Goal: Task Accomplishment & Management: Manage account settings

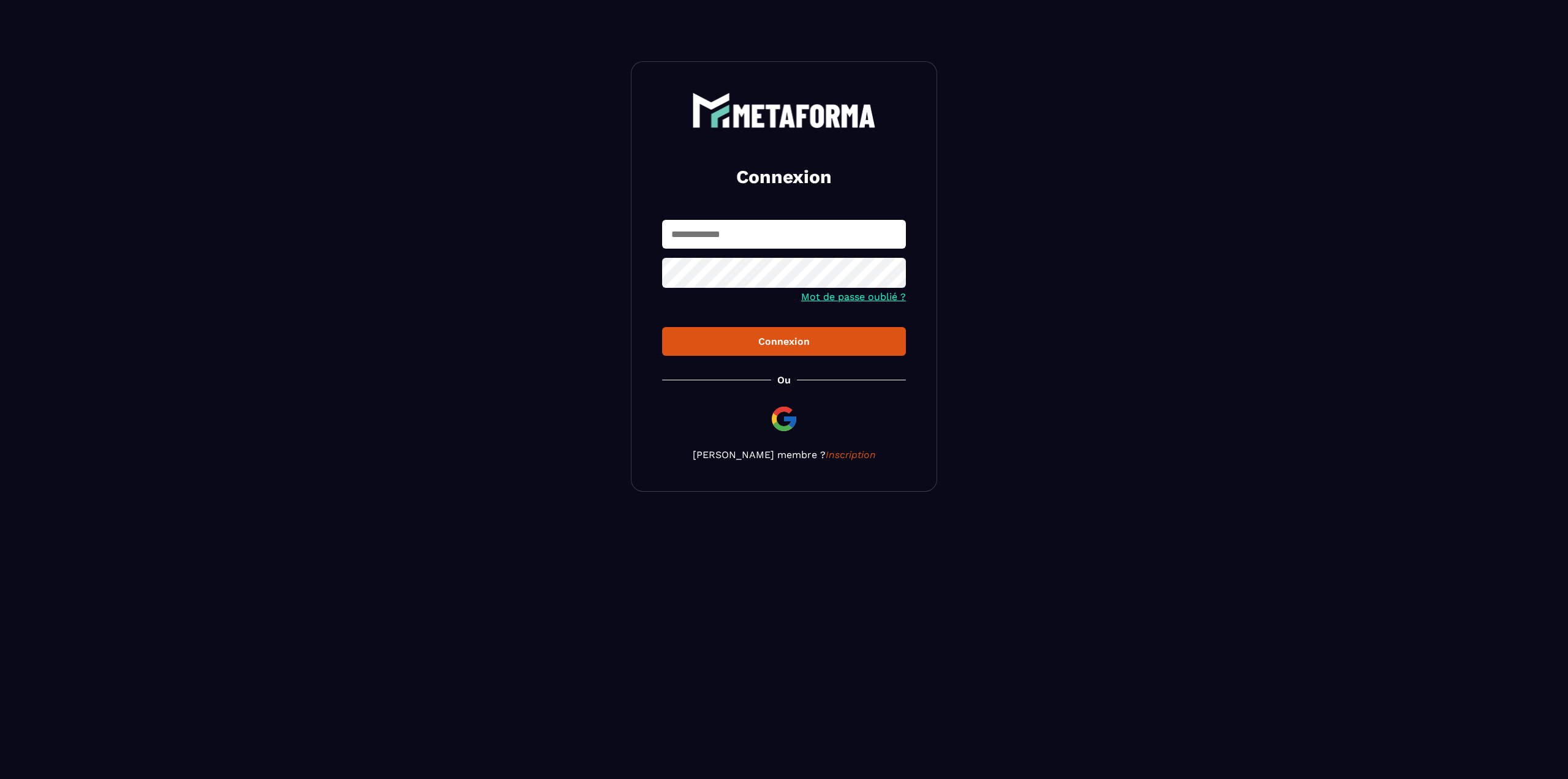
click at [712, 238] on input "text" at bounding box center [784, 234] width 243 height 29
type input "**********"
click at [662, 327] on button "Connexion" at bounding box center [784, 341] width 243 height 29
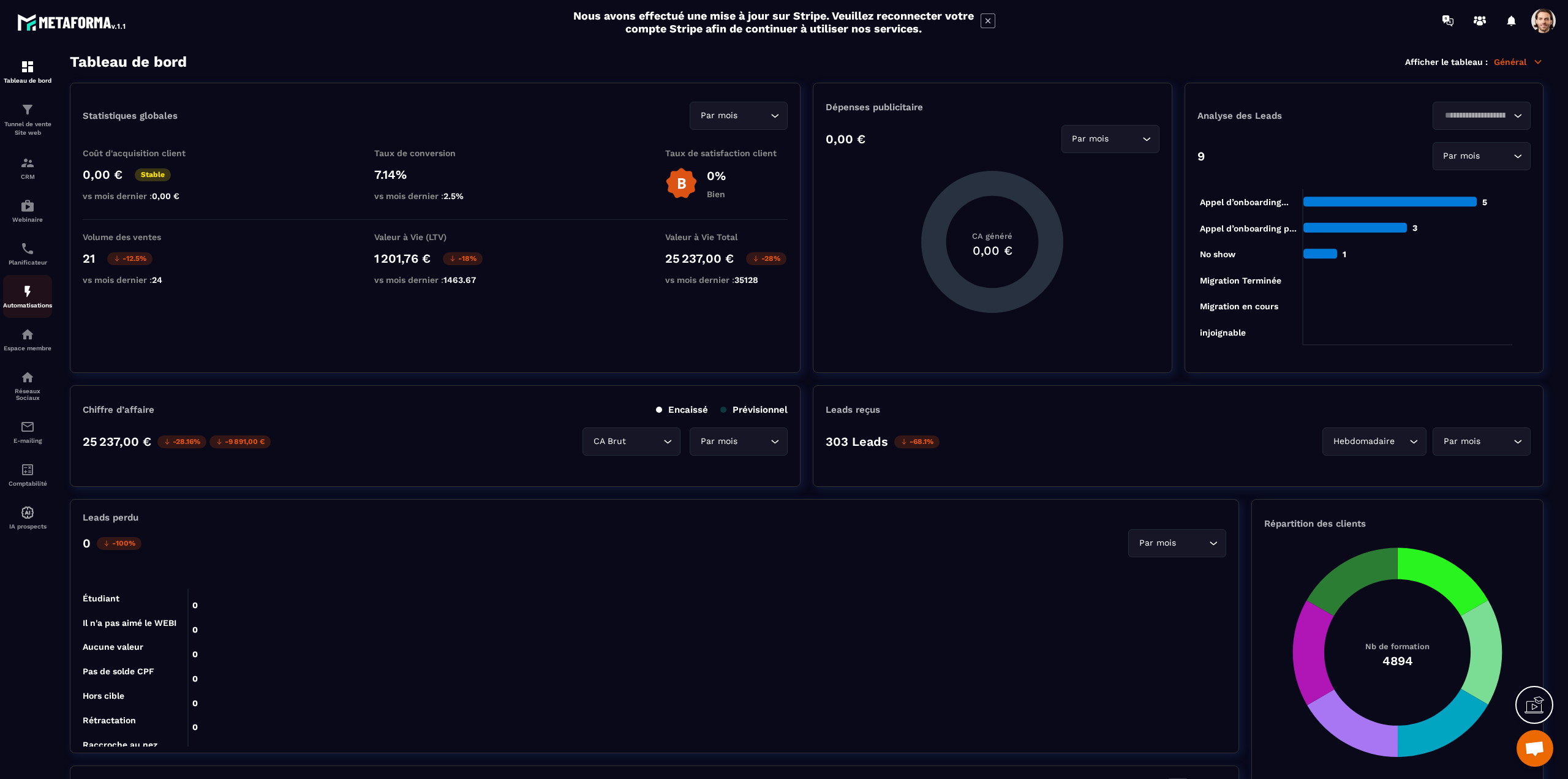
click at [29, 293] on img at bounding box center [27, 291] width 15 height 15
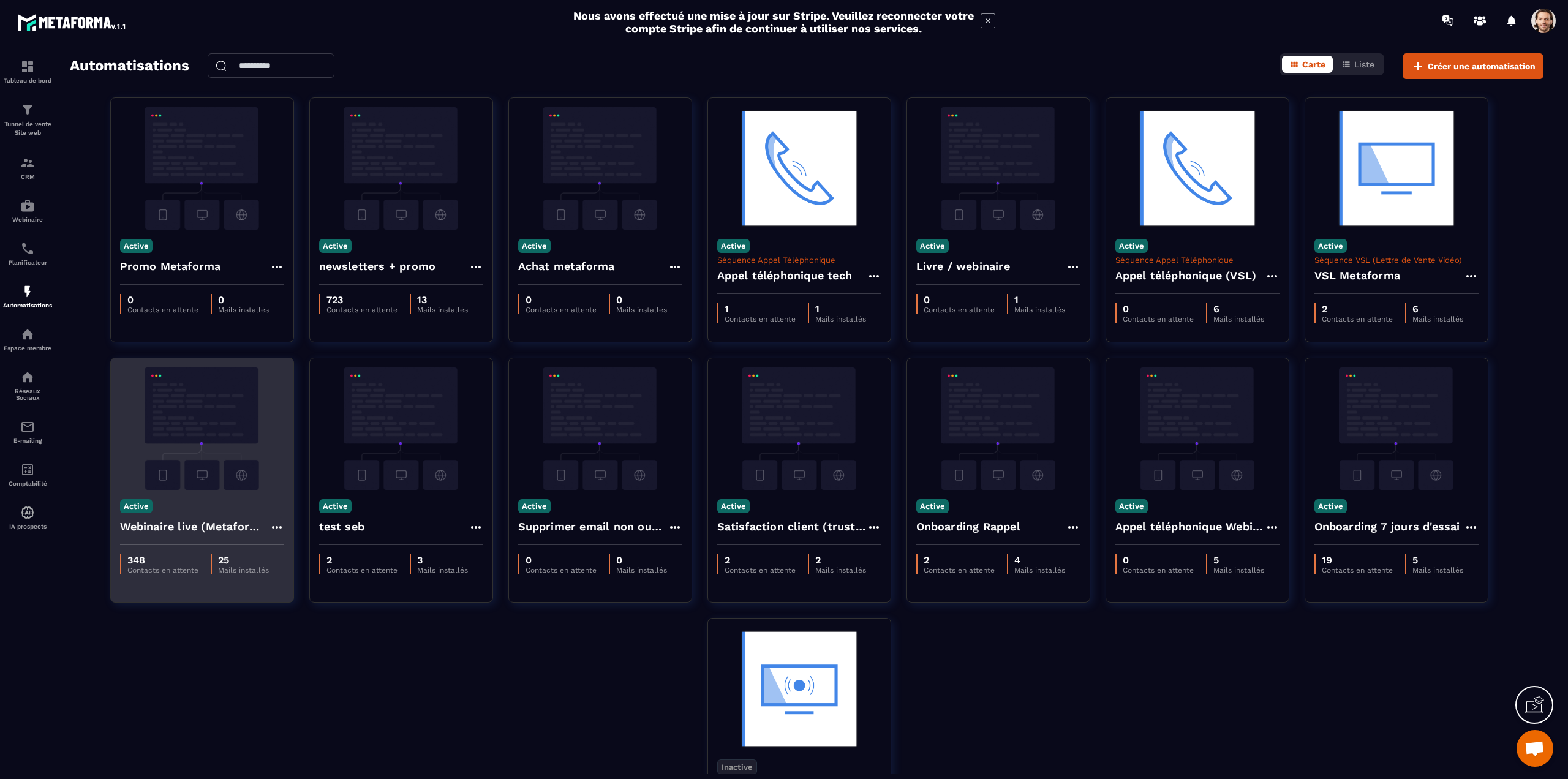
click at [169, 531] on h4 "Webinaire live (Metaforma)" at bounding box center [195, 526] width 150 height 17
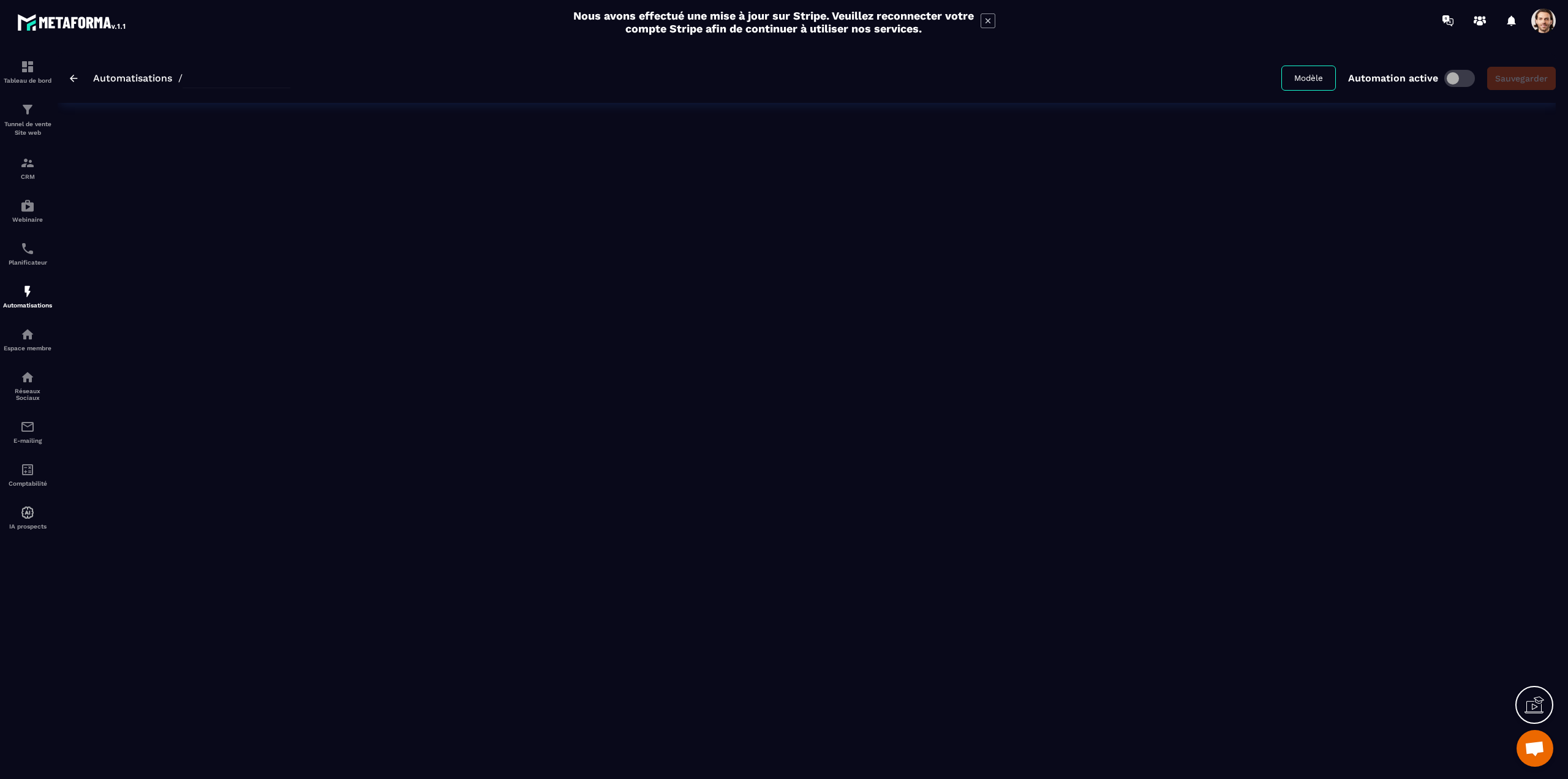
type input "**********"
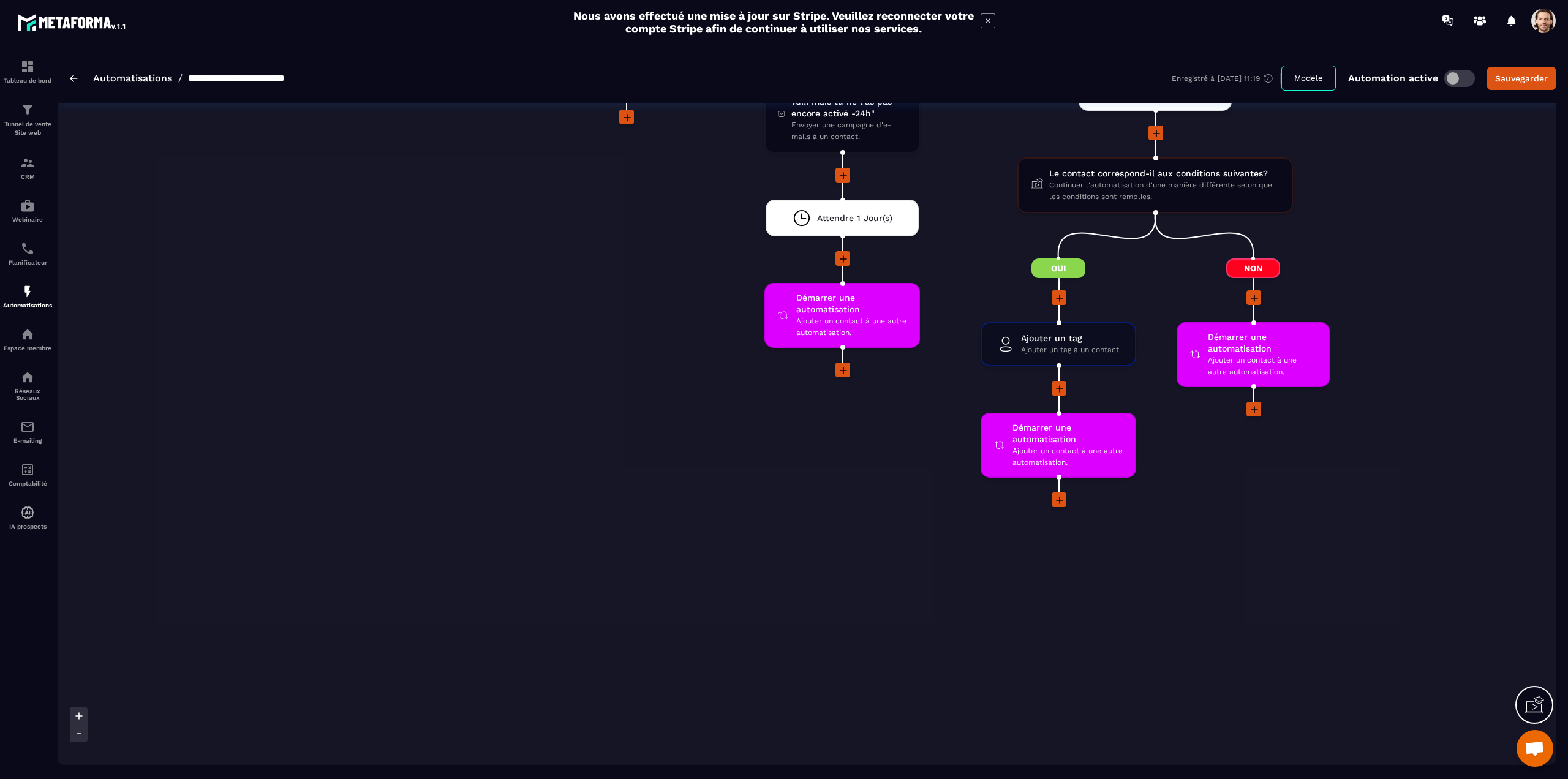
scroll to position [5049, 0]
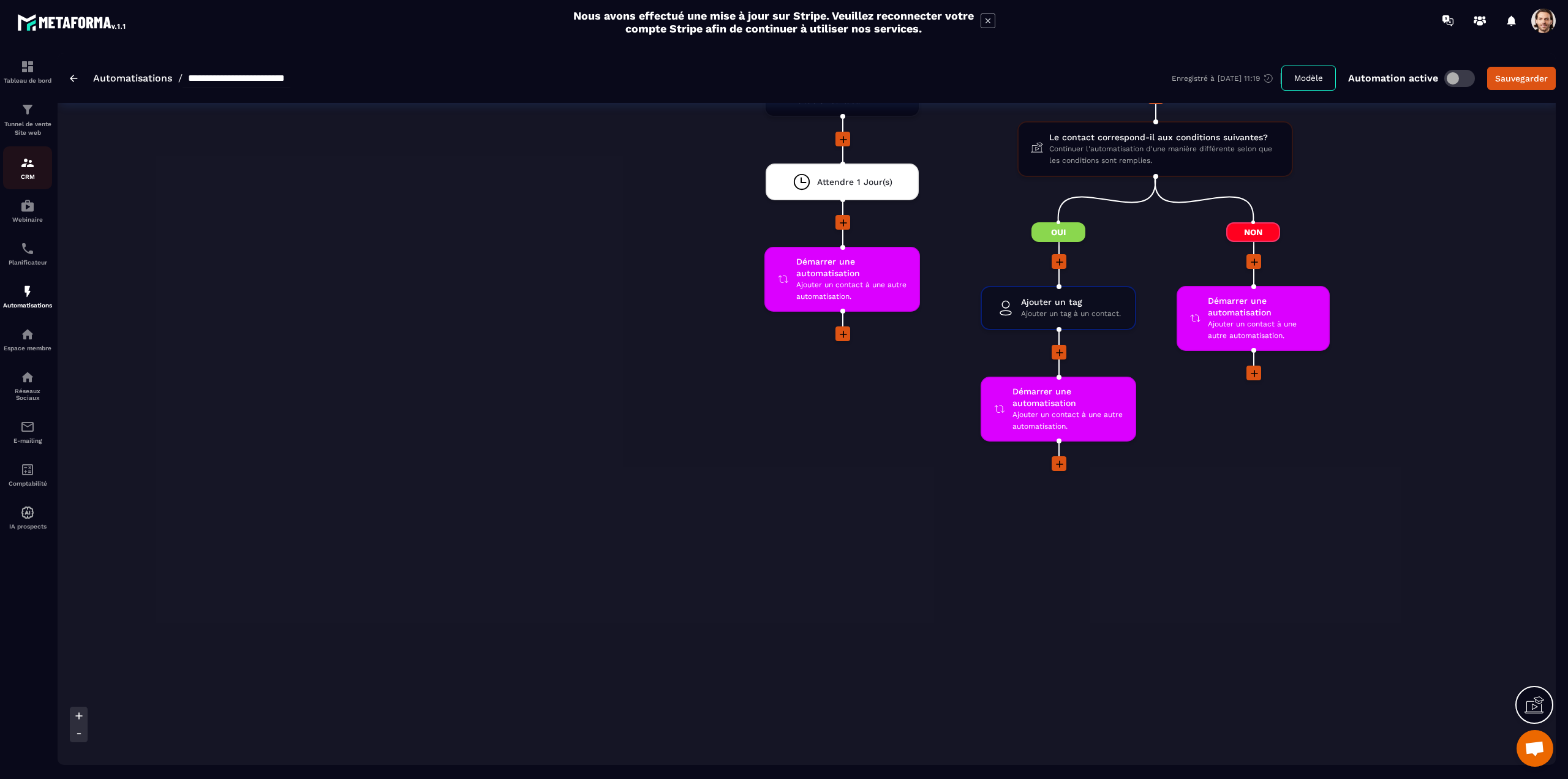
click at [32, 173] on p "CRM" at bounding box center [27, 176] width 49 height 7
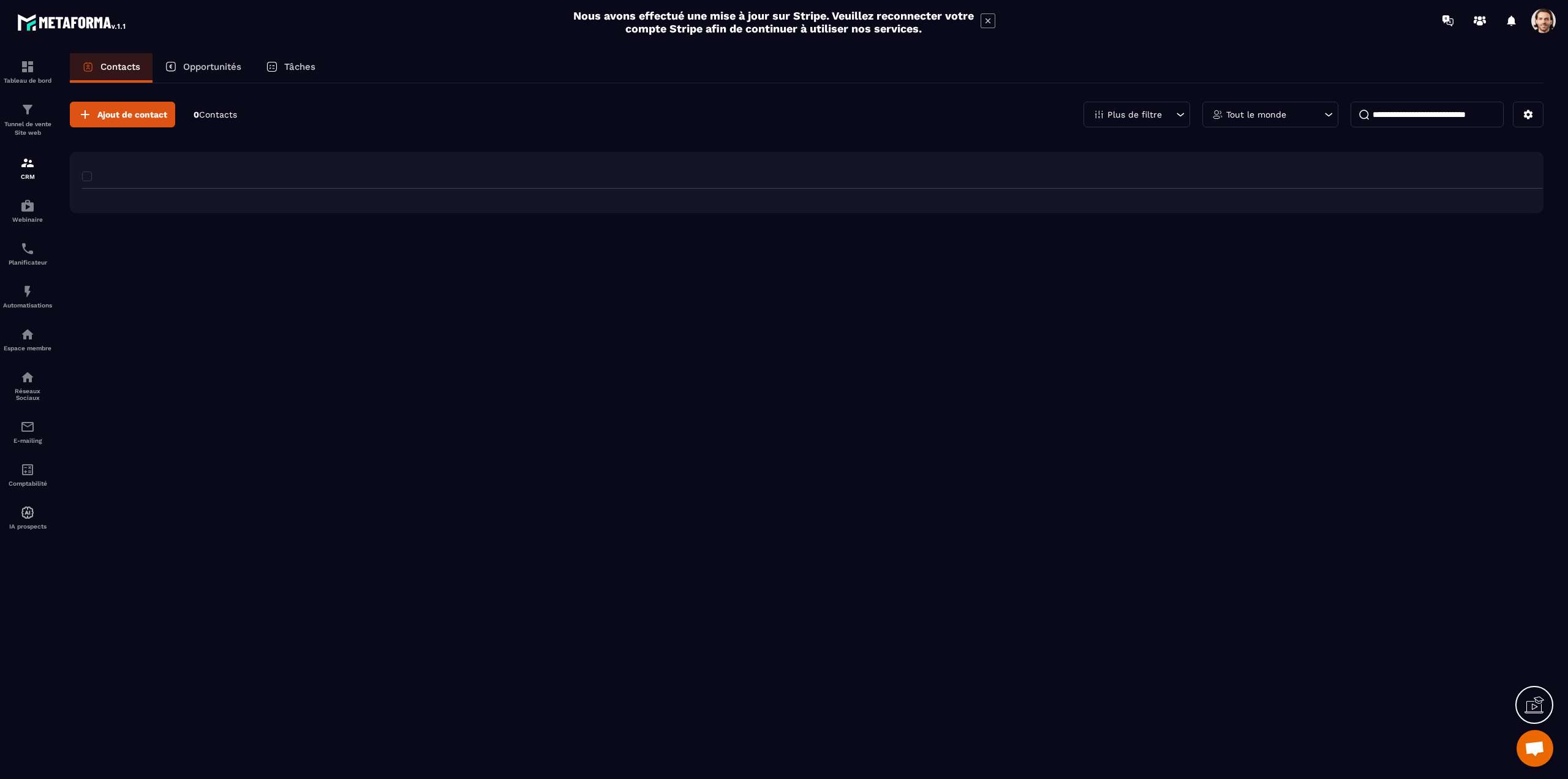
click at [32, 173] on p "CRM" at bounding box center [27, 176] width 49 height 7
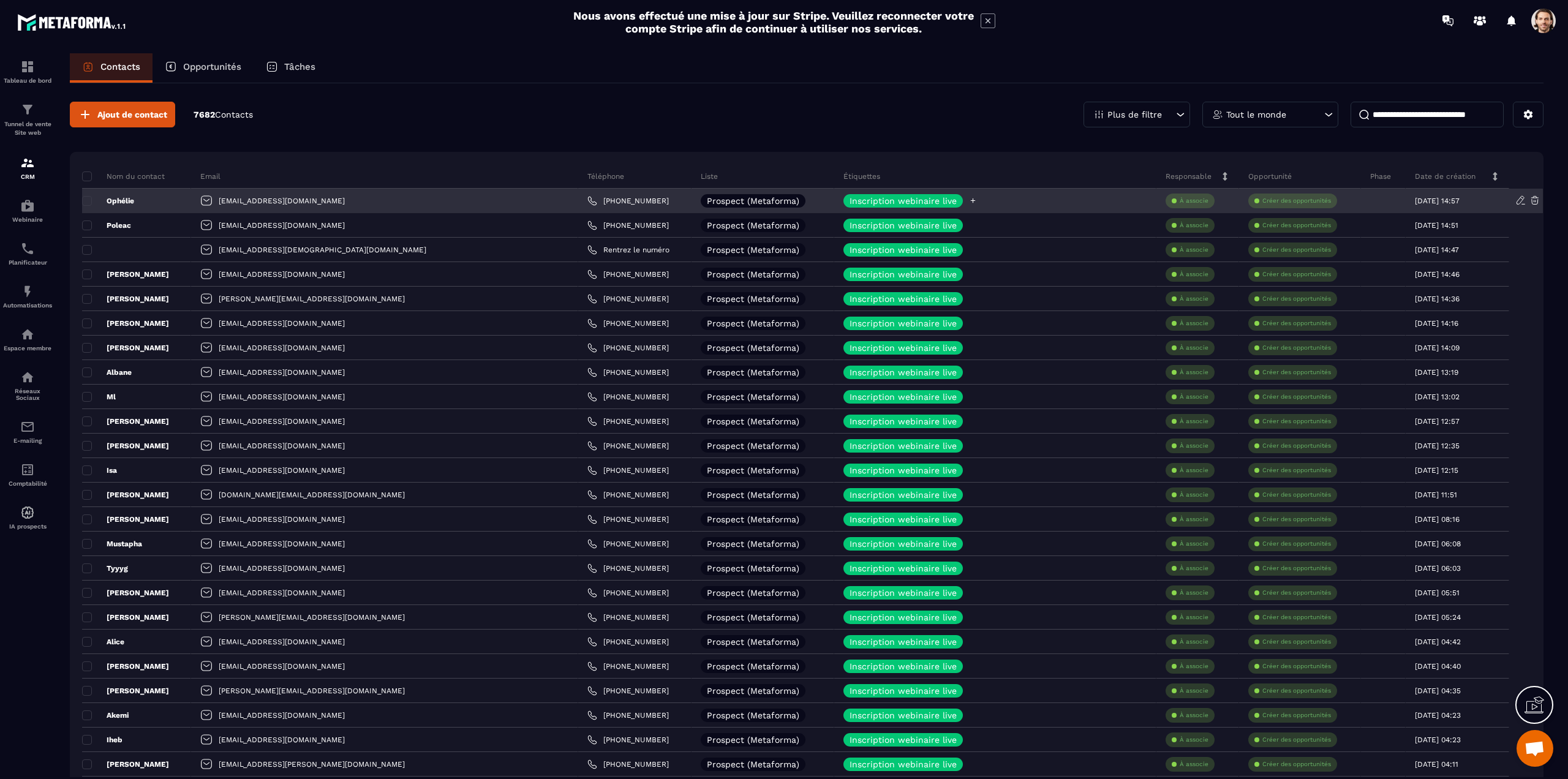
click at [971, 201] on icon at bounding box center [973, 201] width 5 height 5
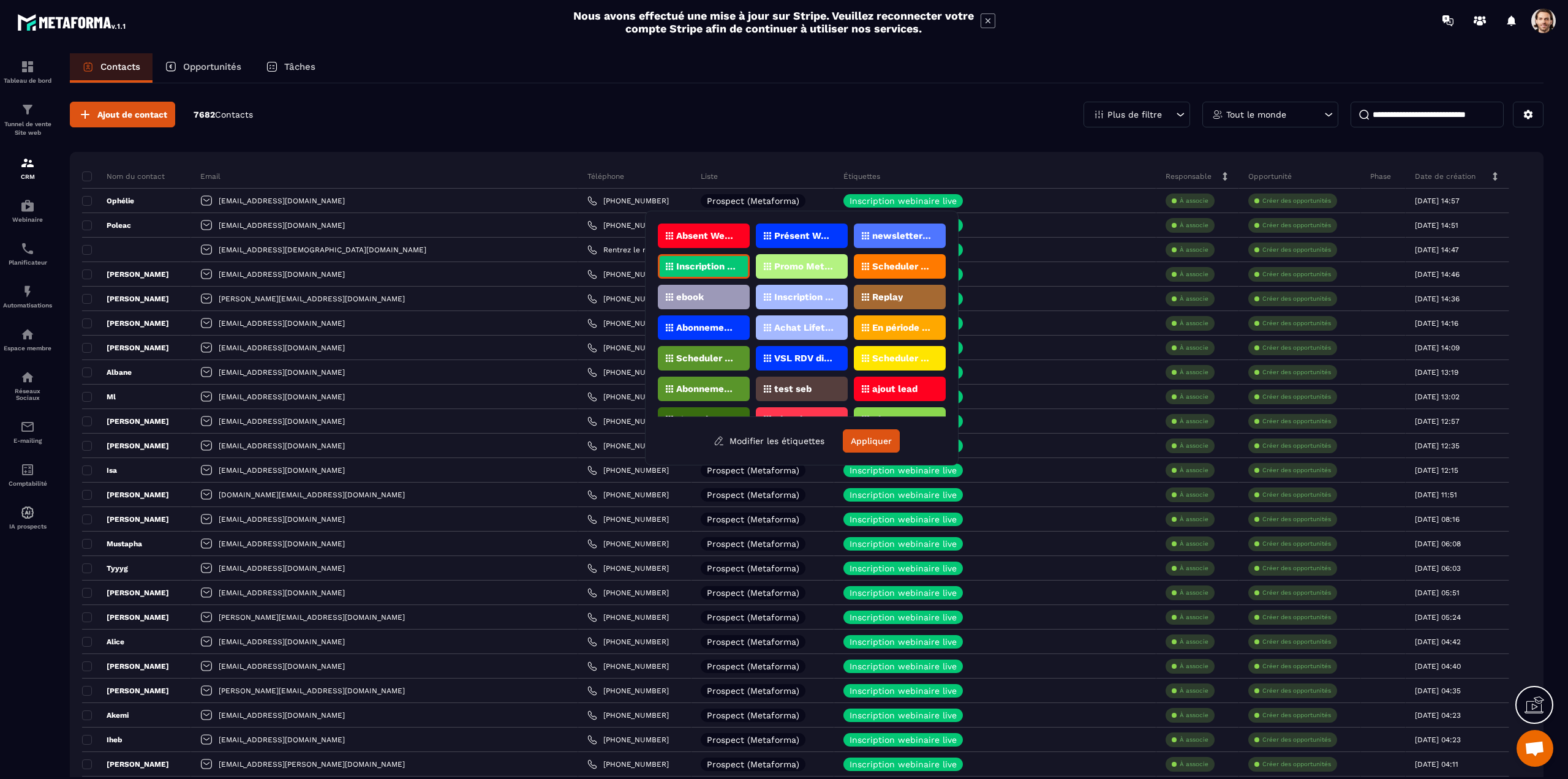
click at [1546, 17] on span at bounding box center [1543, 21] width 25 height 25
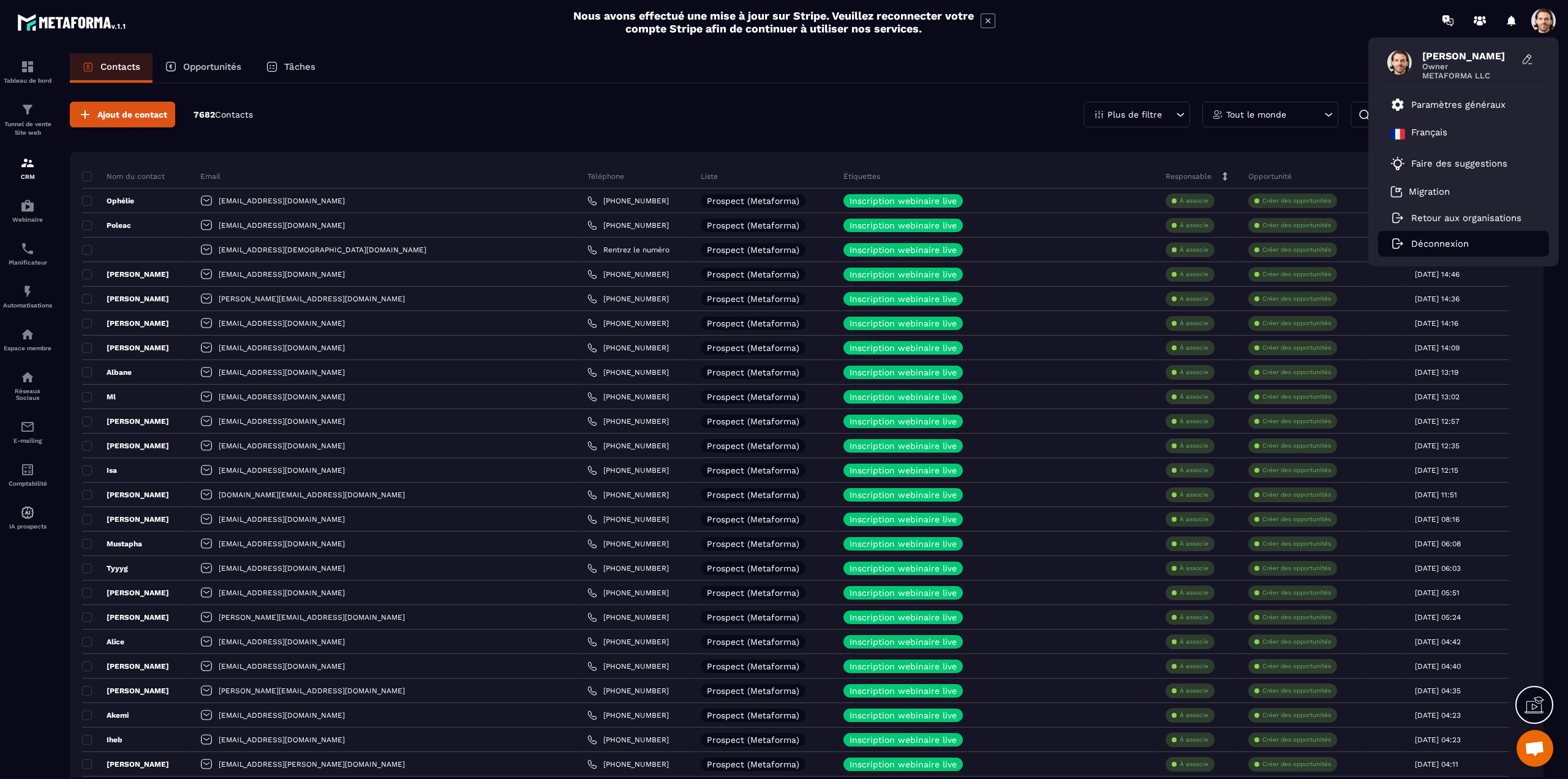
click at [1454, 243] on p "Déconnexion" at bounding box center [1439, 243] width 58 height 11
